Goal: Find specific page/section: Find specific page/section

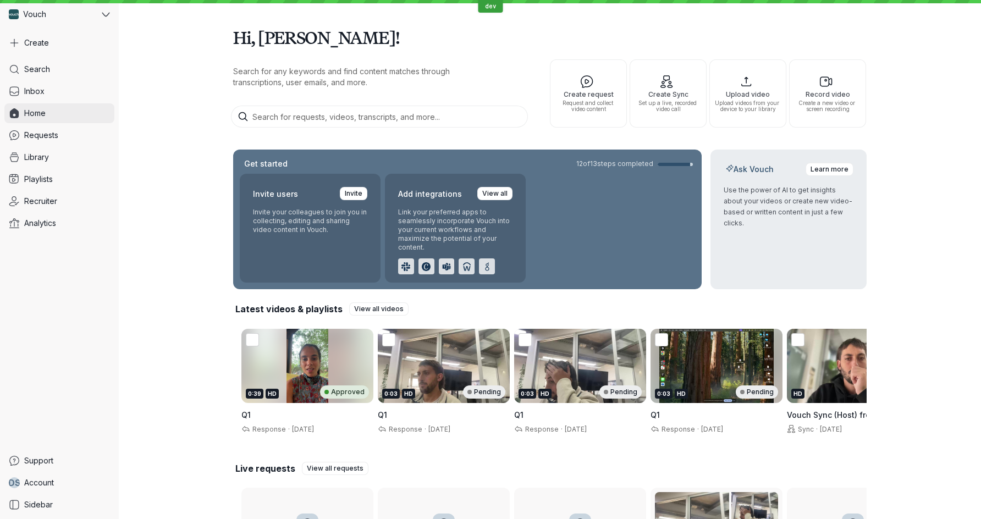
click at [42, 109] on span "Home" at bounding box center [34, 113] width 21 height 11
click at [66, 20] on div "Vouch" at bounding box center [51, 14] width 95 height 20
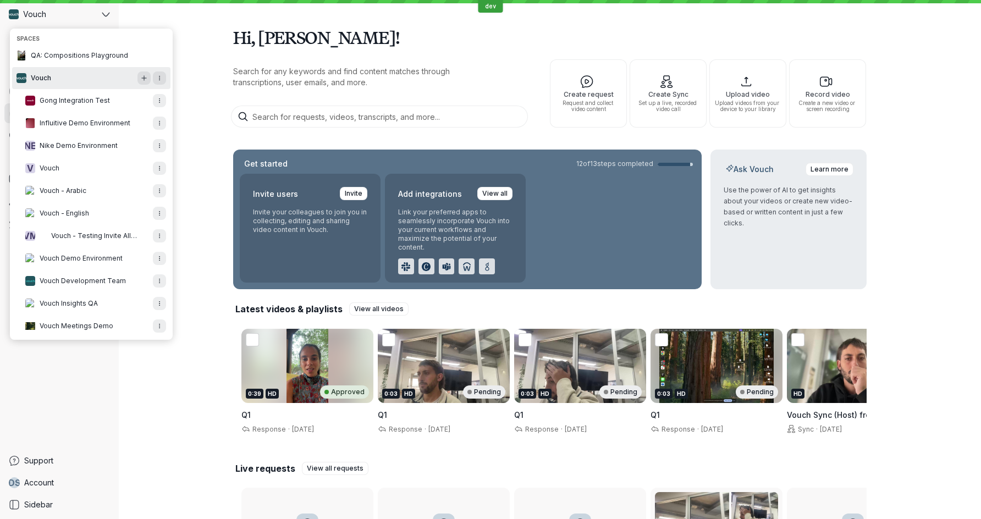
click at [210, 48] on div "Hi, [PERSON_NAME]! Search for any keywords and find content matches through tra…" at bounding box center [550, 309] width 862 height 618
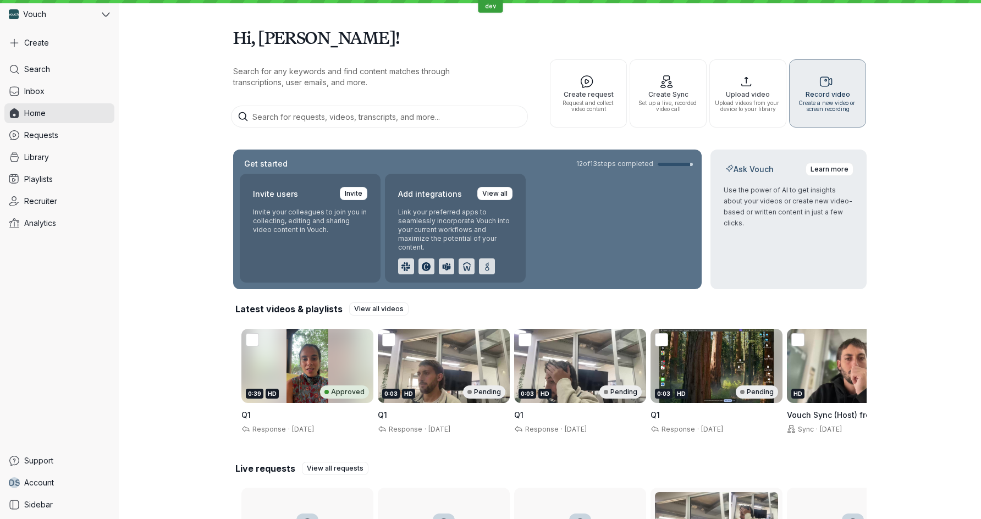
click at [816, 87] on icon "button" at bounding box center [826, 82] width 69 height 14
